Goal: Information Seeking & Learning: Understand process/instructions

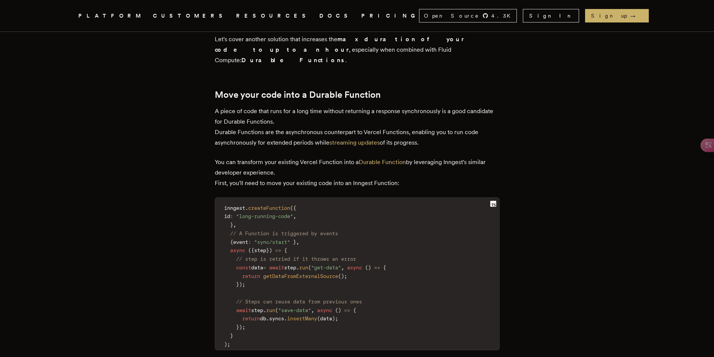
scroll to position [1274, 0]
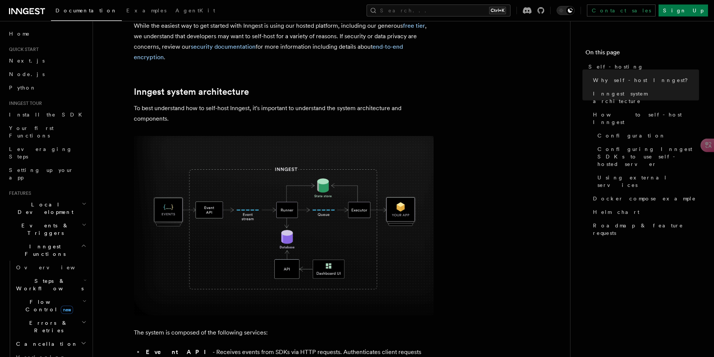
scroll to position [150, 0]
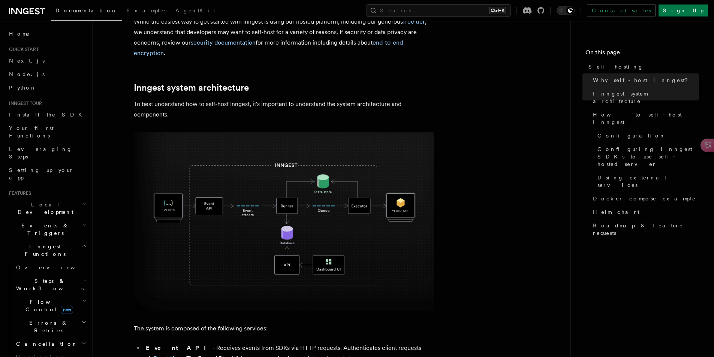
click at [84, 277] on icon "button" at bounding box center [85, 280] width 3 height 6
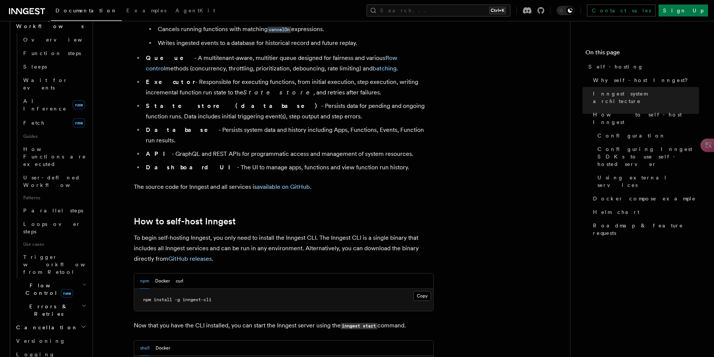
scroll to position [637, 0]
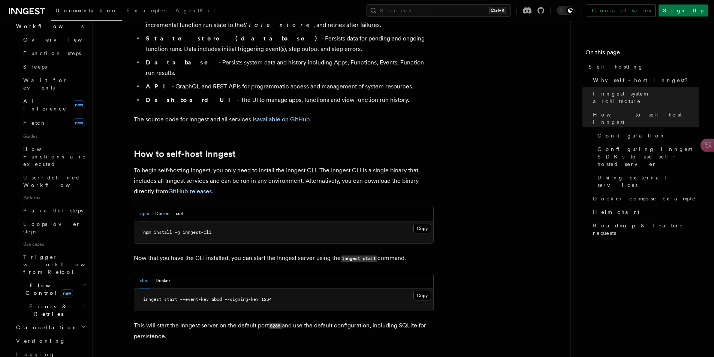
click at [163, 206] on button "Docker" at bounding box center [162, 213] width 15 height 15
click at [142, 206] on button "npm" at bounding box center [144, 213] width 9 height 15
click at [146, 273] on button "shell" at bounding box center [144, 280] width 9 height 15
click at [158, 273] on button "Docker" at bounding box center [162, 280] width 15 height 15
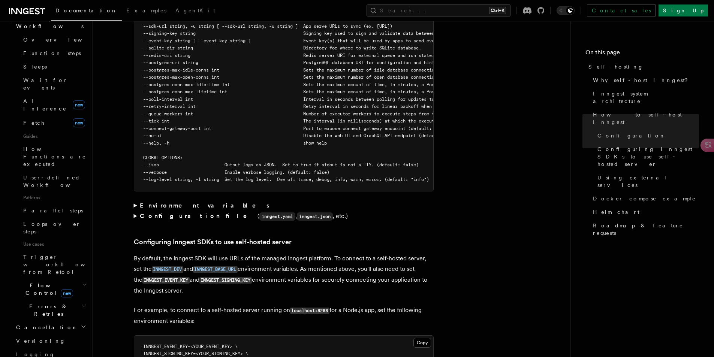
scroll to position [1424, 0]
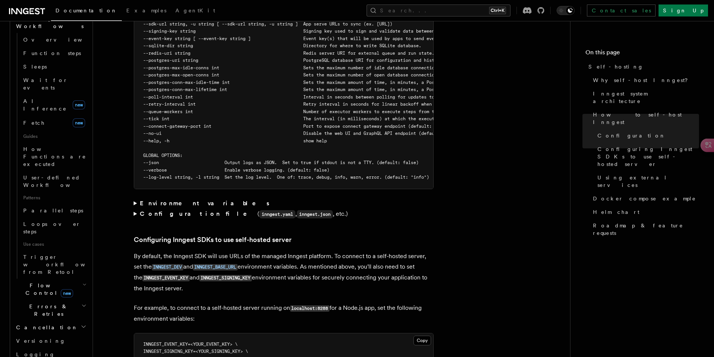
click at [135, 198] on summary "Environment variables" at bounding box center [284, 203] width 300 height 10
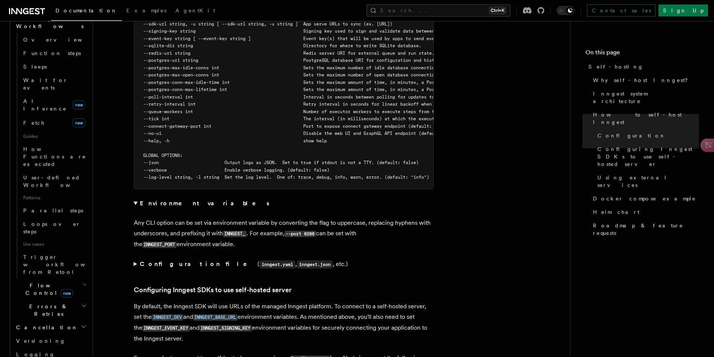
click at [135, 198] on summary "Environment variables" at bounding box center [284, 203] width 300 height 10
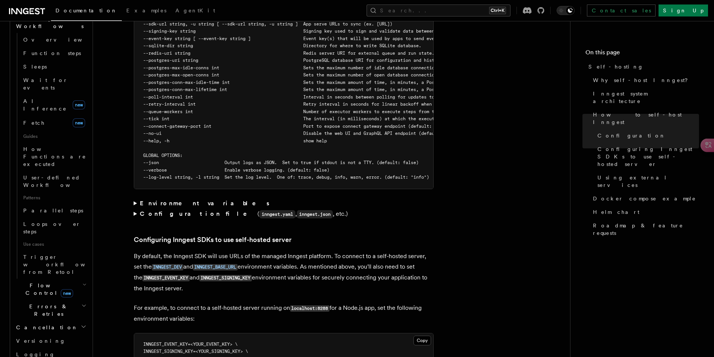
click at [135, 209] on summary "Configuration file ( inngest.yaml , inngest.json , etc.)" at bounding box center [284, 214] width 300 height 11
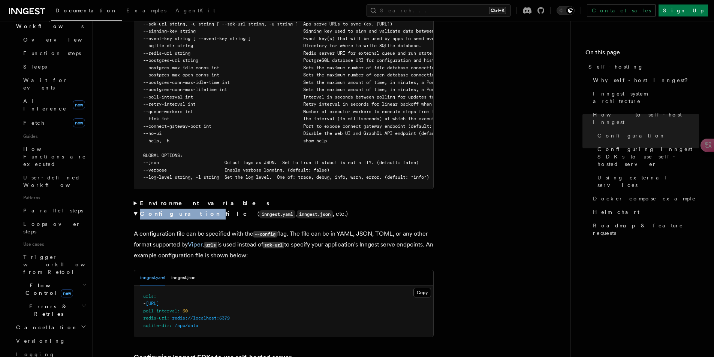
click at [135, 209] on summary "Configuration file ( inngest.yaml , inngest.json , etc.)" at bounding box center [284, 214] width 300 height 11
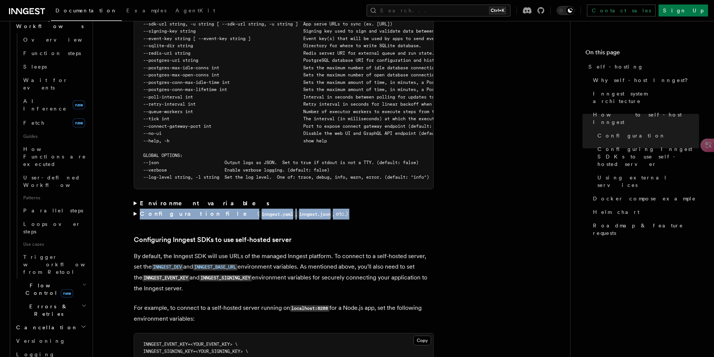
click at [135, 209] on summary "Configuration file ( inngest.yaml , inngest.json , etc.)" at bounding box center [284, 214] width 300 height 11
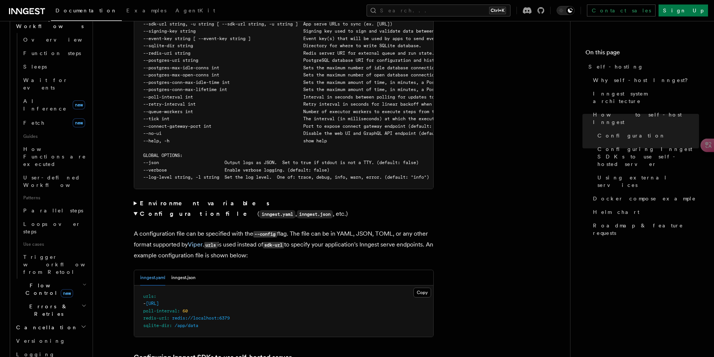
click at [135, 209] on summary "Configuration file ( inngest.yaml , inngest.json , etc.)" at bounding box center [284, 214] width 300 height 11
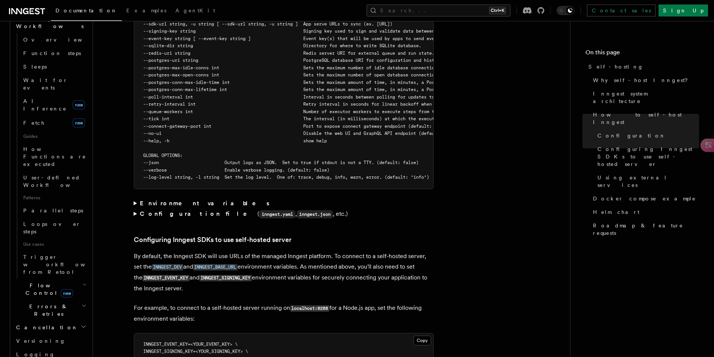
click at [134, 209] on summary "Configuration file ( inngest.yaml , inngest.json , etc.)" at bounding box center [284, 214] width 300 height 11
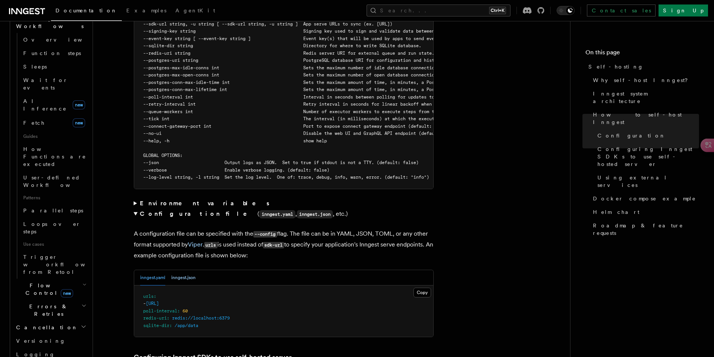
click at [191, 270] on button "inngest.json" at bounding box center [183, 277] width 24 height 15
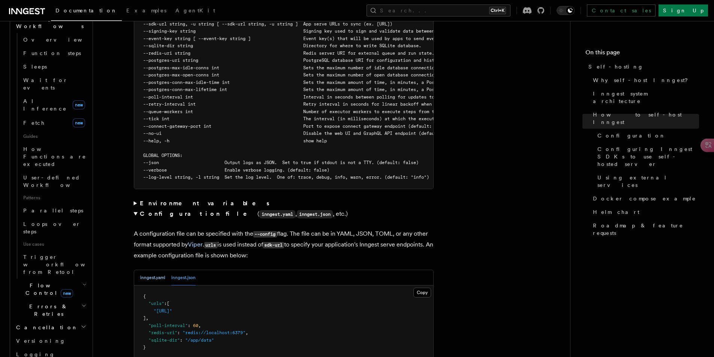
click at [157, 270] on button "inngest.yaml" at bounding box center [152, 277] width 25 height 15
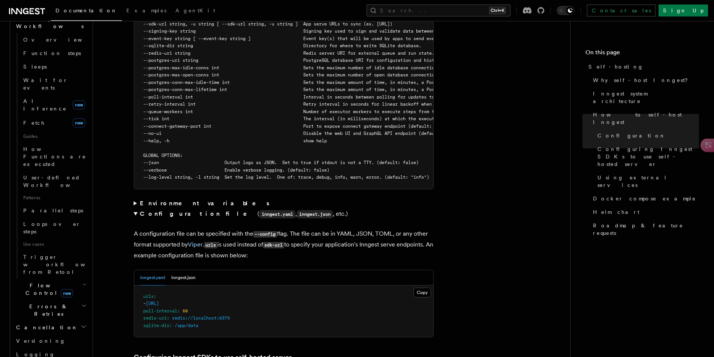
click at [134, 209] on summary "Configuration file ( inngest.yaml , inngest.json , etc.)" at bounding box center [284, 214] width 300 height 11
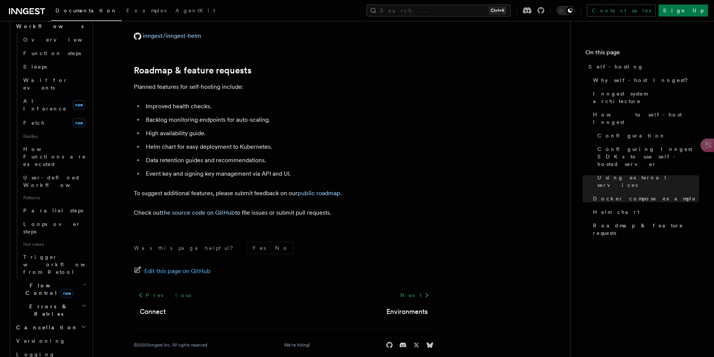
scroll to position [337, 0]
